Goal: Task Accomplishment & Management: Manage account settings

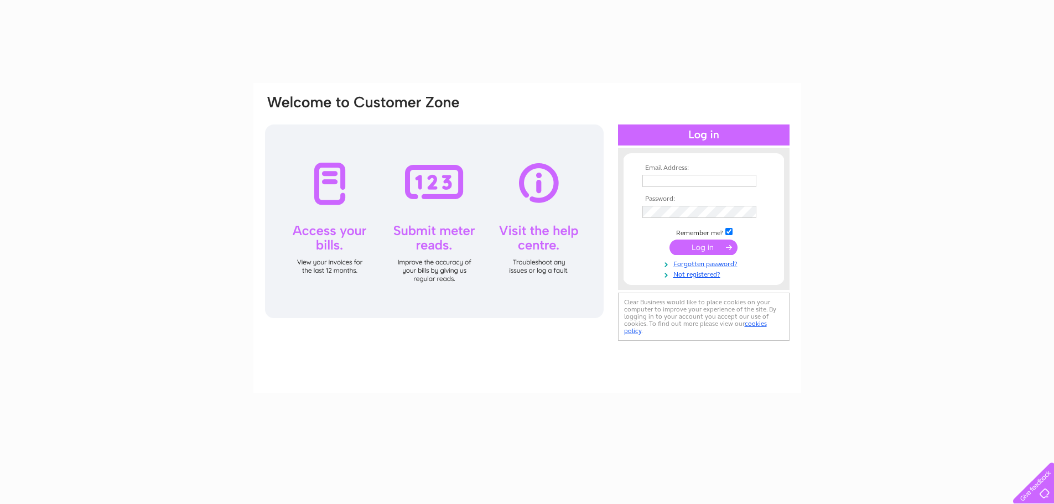
type input "annie.campbell@thameshospiceshops.org"
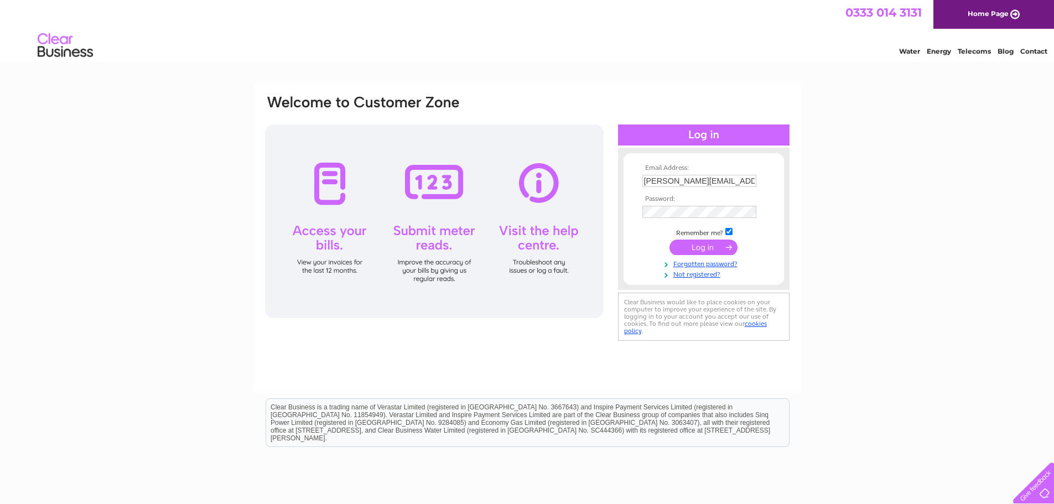
click at [718, 246] on input "submit" at bounding box center [703, 247] width 68 height 15
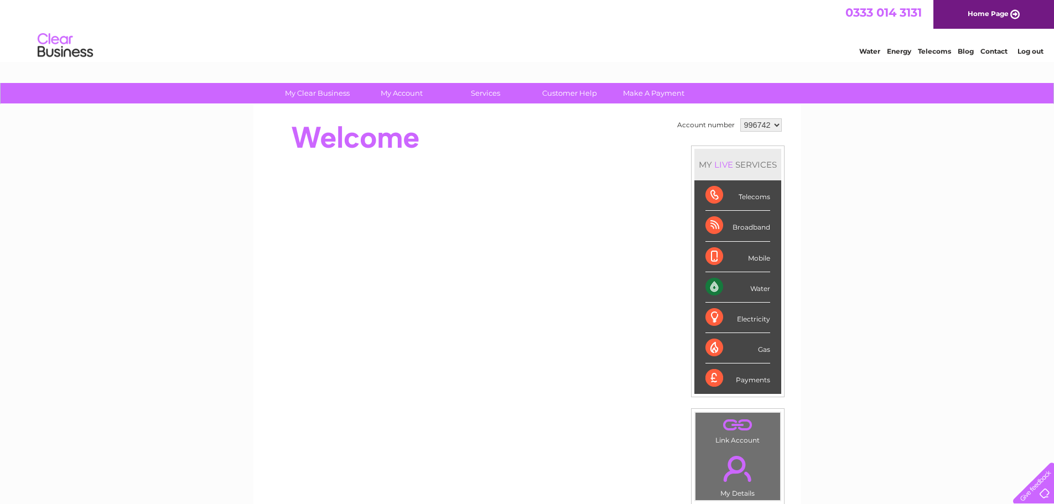
click at [721, 283] on div "Water" at bounding box center [737, 287] width 65 height 30
click at [760, 289] on div "Water" at bounding box center [737, 287] width 65 height 30
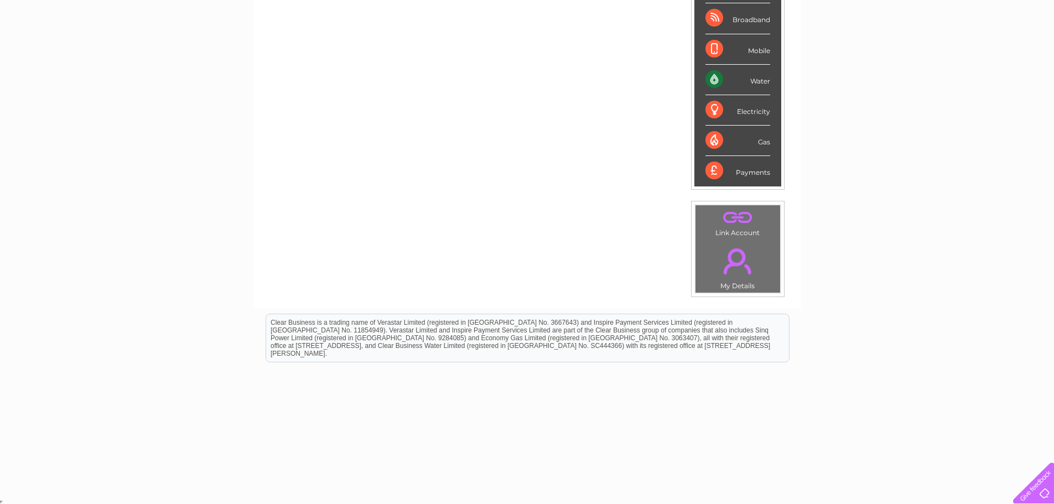
scroll to position [209, 0]
click at [736, 170] on div "Payments" at bounding box center [737, 169] width 65 height 30
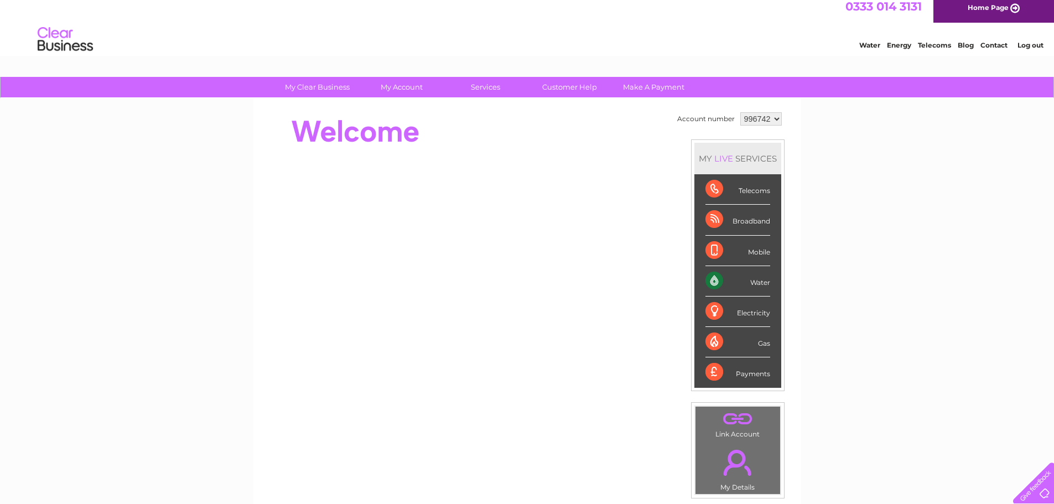
scroll to position [0, 0]
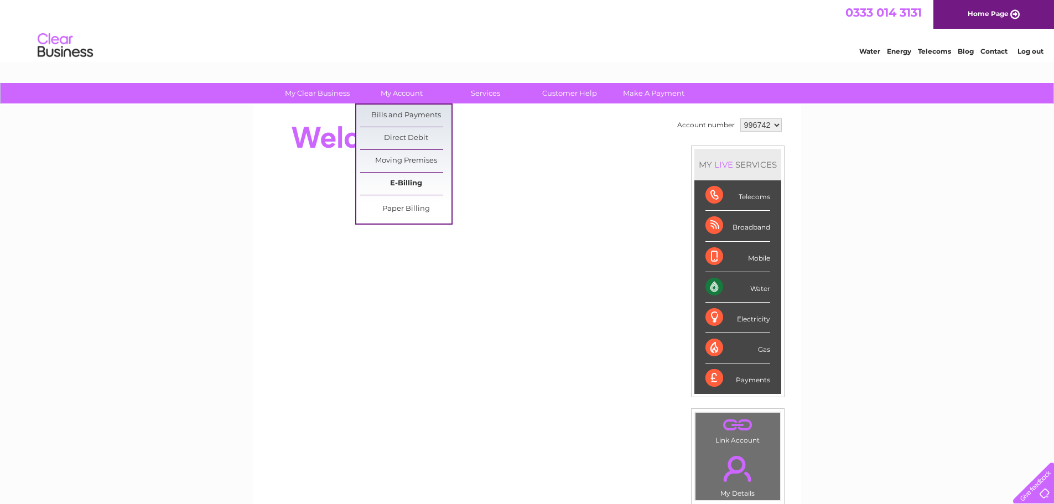
click at [399, 181] on link "E-Billing" at bounding box center [405, 184] width 91 height 22
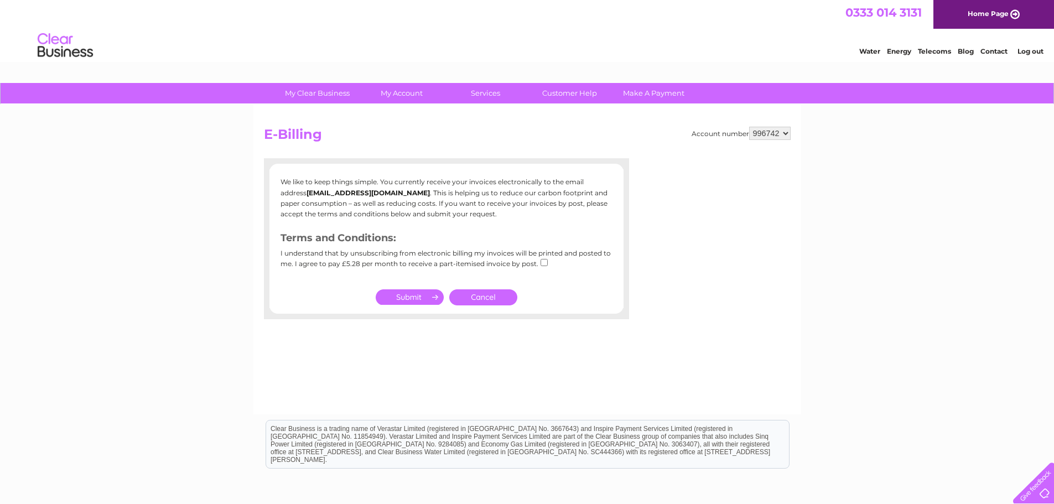
click at [502, 300] on link "Cancel" at bounding box center [483, 297] width 68 height 16
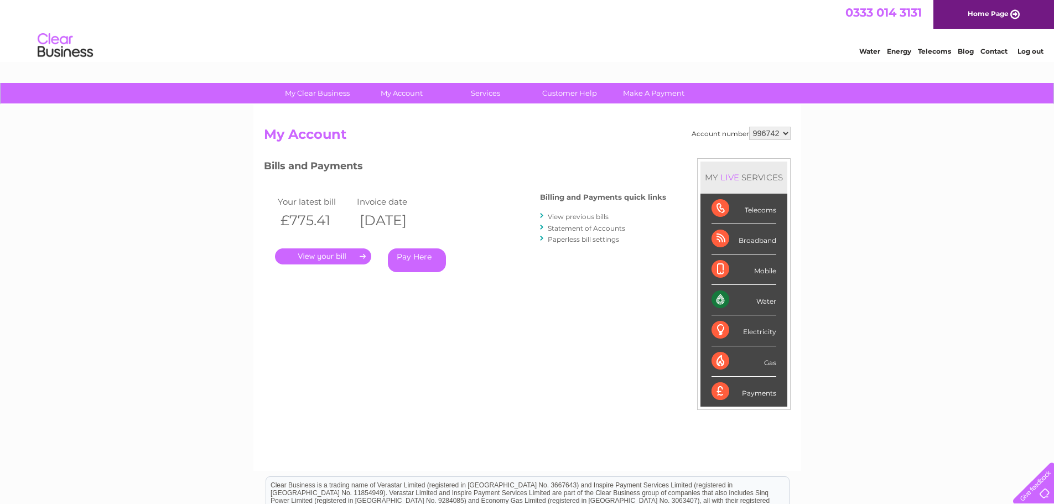
click at [331, 253] on link "." at bounding box center [323, 256] width 96 height 16
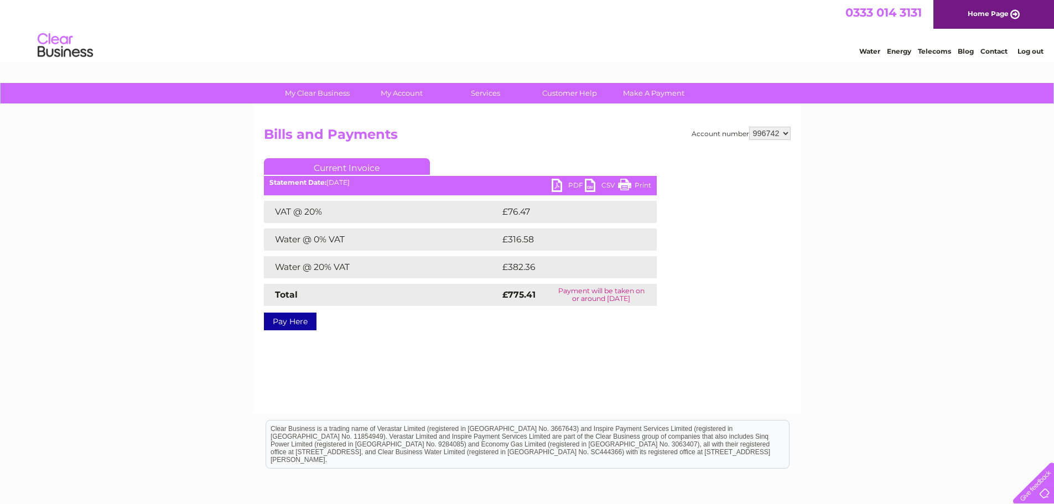
click at [560, 186] on link "PDF" at bounding box center [568, 187] width 33 height 16
drag, startPoint x: 984, startPoint y: 0, endPoint x: 698, endPoint y: 48, distance: 290.5
click at [704, 47] on div "Water Energy Telecoms Blog Contact Log out" at bounding box center [527, 47] width 1054 height 36
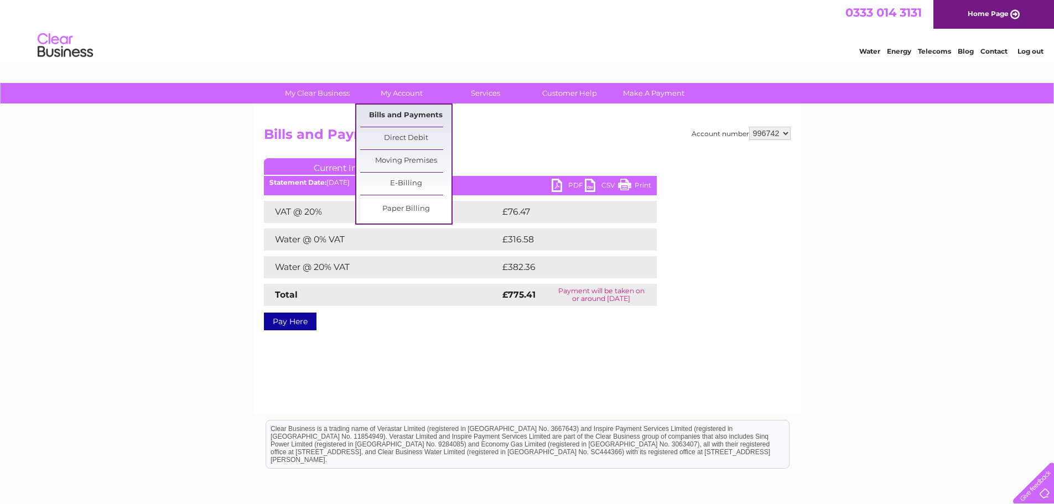
click at [407, 118] on link "Bills and Payments" at bounding box center [405, 116] width 91 height 22
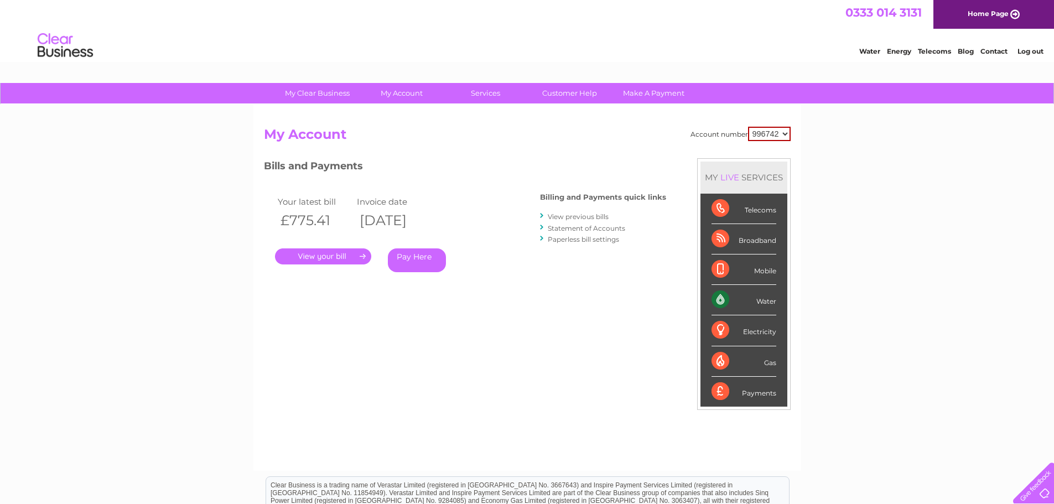
click at [583, 215] on link "View previous bills" at bounding box center [578, 216] width 61 height 8
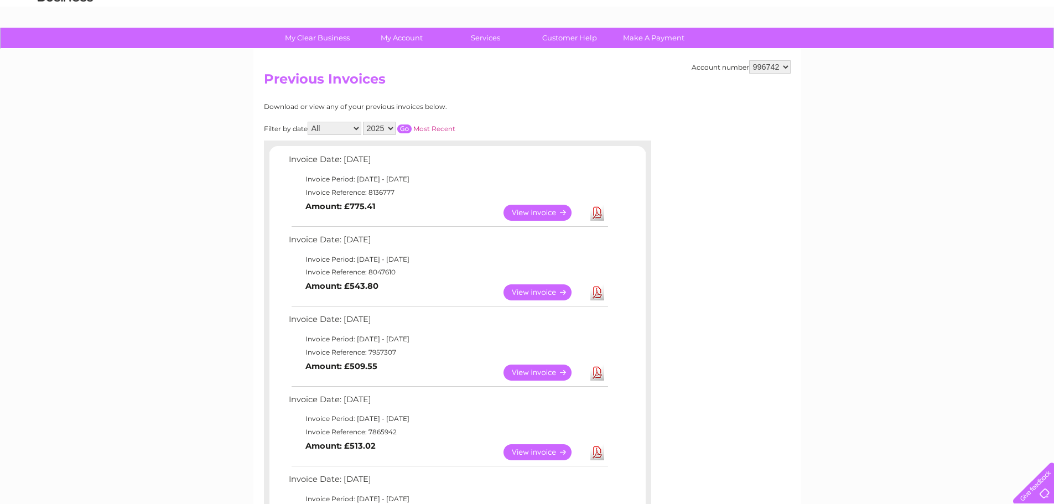
click at [601, 292] on link "Download" at bounding box center [597, 292] width 14 height 16
click at [538, 294] on link "View" at bounding box center [543, 292] width 81 height 16
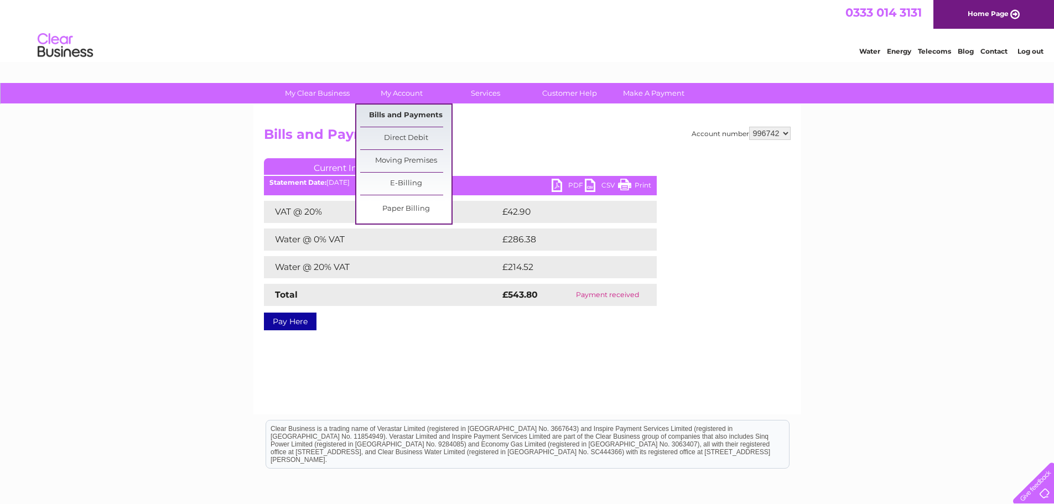
click at [406, 118] on link "Bills and Payments" at bounding box center [405, 116] width 91 height 22
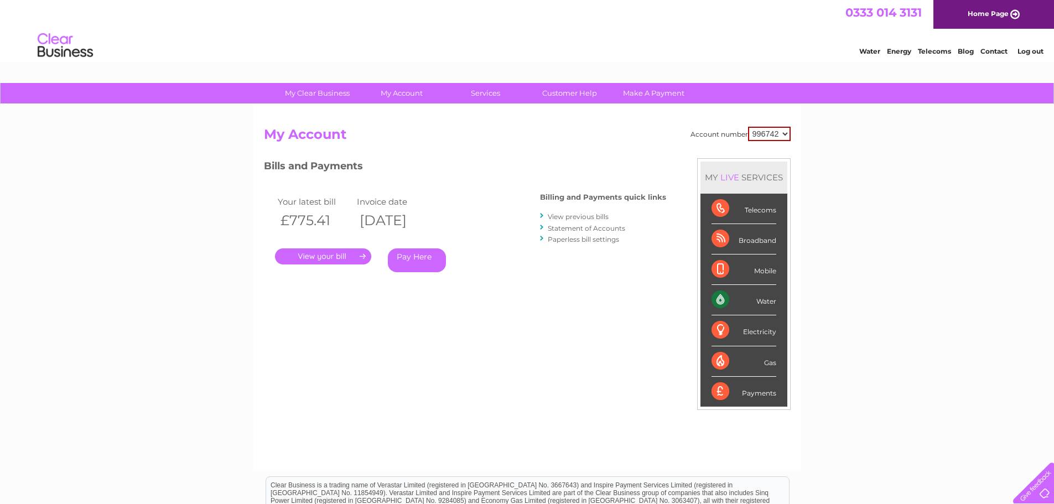
click at [568, 217] on link "View previous bills" at bounding box center [578, 216] width 61 height 8
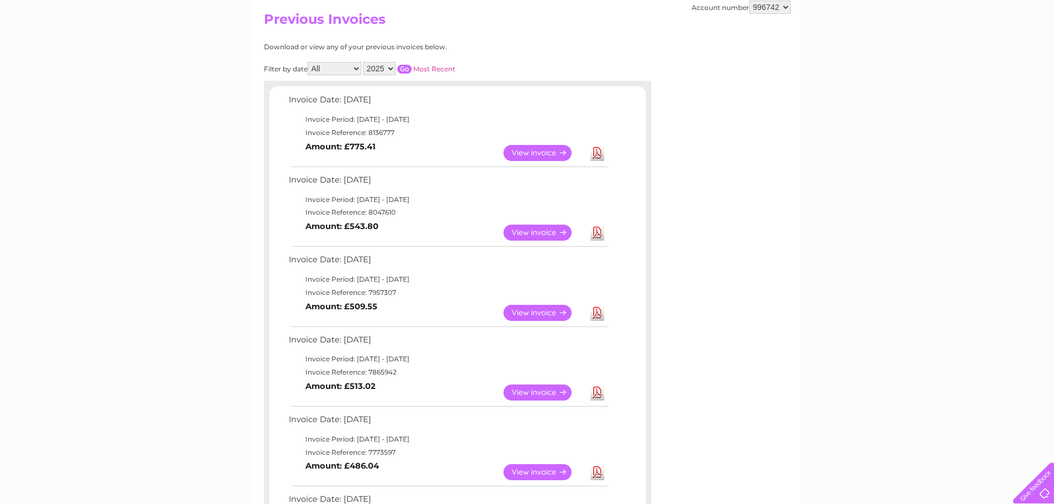
scroll to position [166, 0]
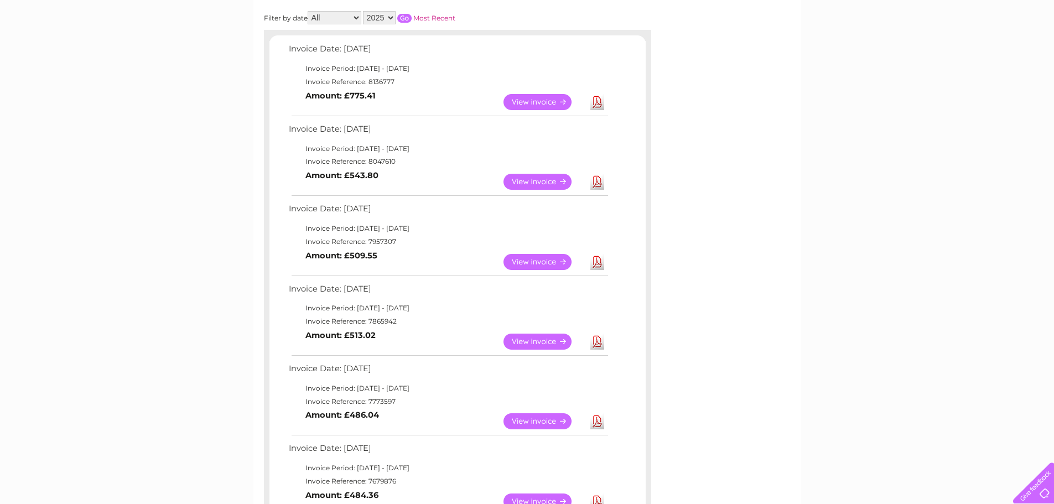
click at [534, 265] on link "View" at bounding box center [543, 262] width 81 height 16
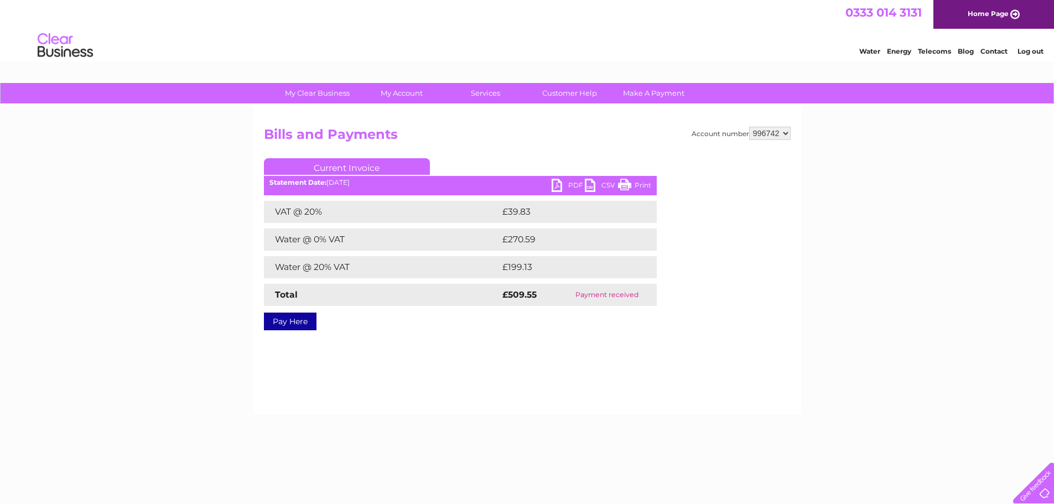
click at [568, 180] on link "PDF" at bounding box center [568, 187] width 33 height 16
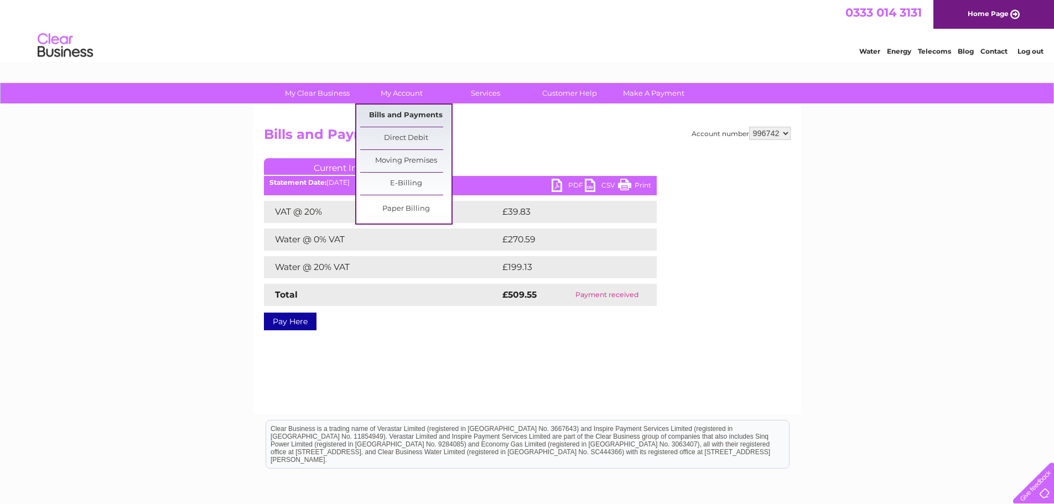
click at [397, 112] on link "Bills and Payments" at bounding box center [405, 116] width 91 height 22
click at [397, 113] on link "Bills and Payments" at bounding box center [405, 116] width 91 height 22
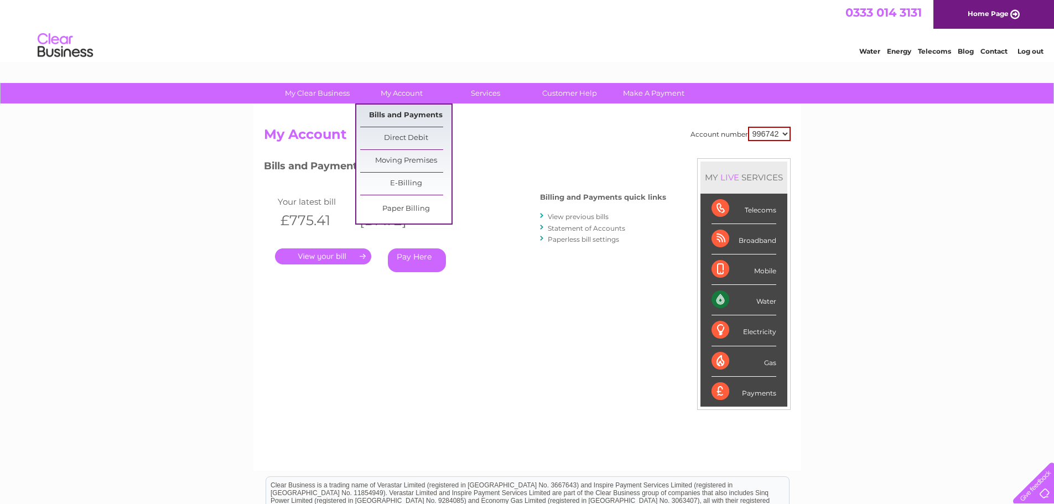
click at [402, 110] on link "Bills and Payments" at bounding box center [405, 116] width 91 height 22
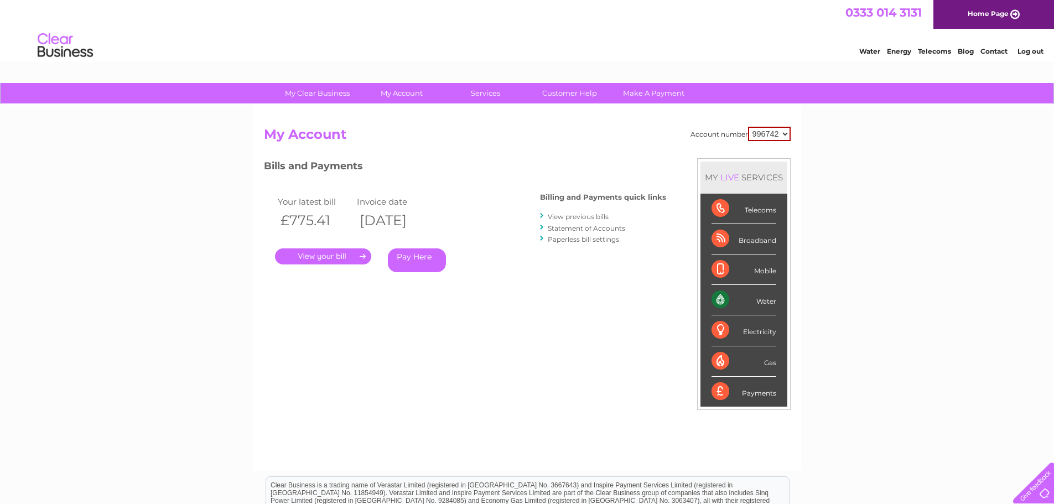
click at [565, 216] on link "View previous bills" at bounding box center [578, 216] width 61 height 8
click at [566, 238] on link "Paperless bill settings" at bounding box center [583, 239] width 71 height 8
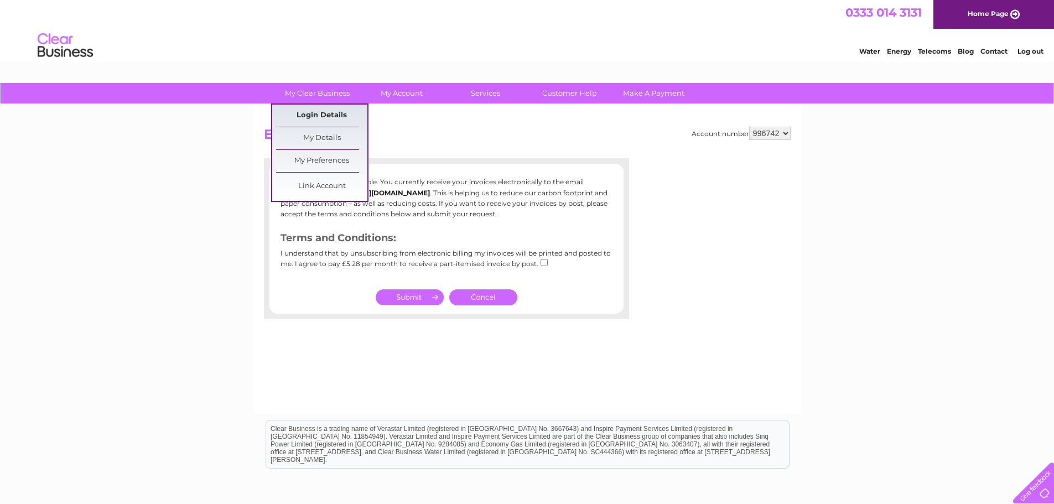
click at [328, 114] on link "Login Details" at bounding box center [321, 116] width 91 height 22
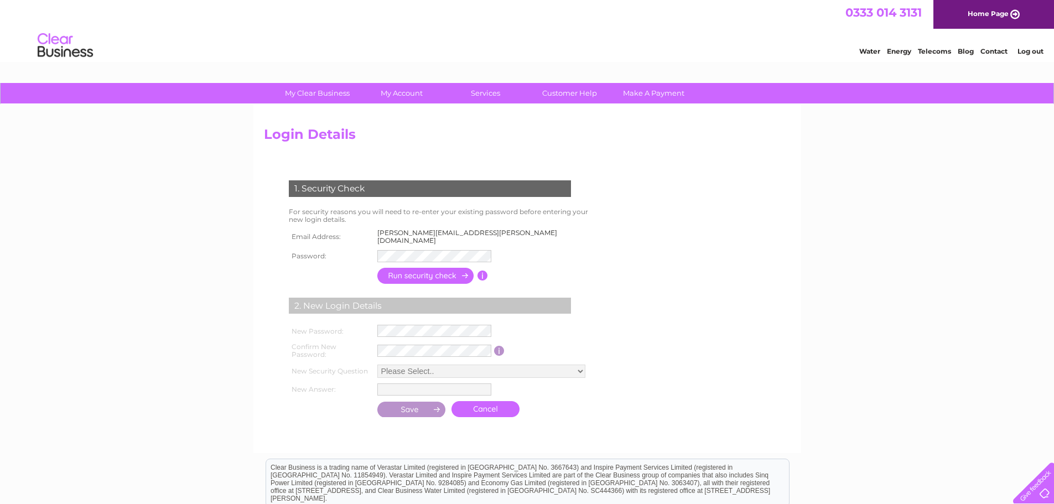
click at [766, 242] on form "1. Security Check For security reasons you will need to re-enter your existing …" at bounding box center [527, 300] width 527 height 284
click at [1016, 190] on div "My Clear Business Login Details My Details My Preferences Link Account My Accou…" at bounding box center [527, 362] width 1054 height 559
click at [1003, 12] on link "Home Page" at bounding box center [993, 14] width 121 height 29
